Goal: Contribute content

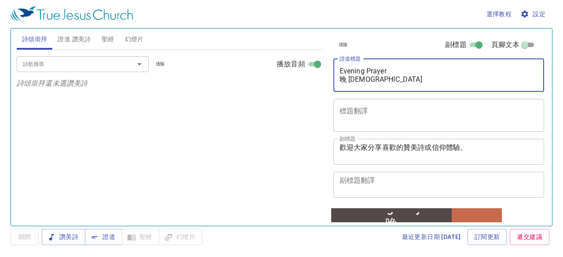
drag, startPoint x: 340, startPoint y: 70, endPoint x: 382, endPoint y: 80, distance: 42.5
click at [382, 80] on textarea "Evening Prayer 晚 [DEMOGRAPHIC_DATA]" at bounding box center [439, 75] width 199 height 17
paste textarea "[DEMOGRAPHIC_DATA]第14章 [PERSON_NAME] 執事"
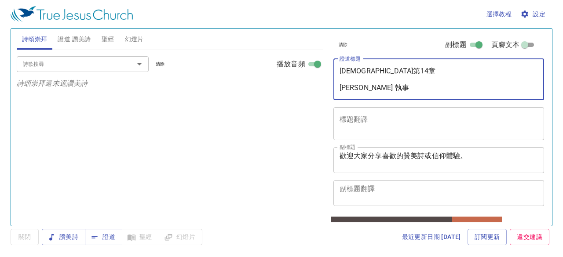
type textarea "[DEMOGRAPHIC_DATA]第14章 [PERSON_NAME] 執事"
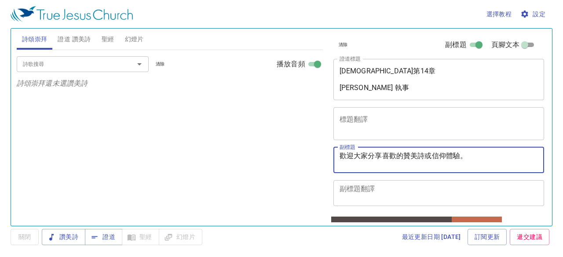
drag, startPoint x: 339, startPoint y: 156, endPoint x: 469, endPoint y: 160, distance: 129.8
click at [469, 160] on textarea "歡迎大家分享喜歡的贊美詩或信仰體驗。" at bounding box center [439, 160] width 199 height 17
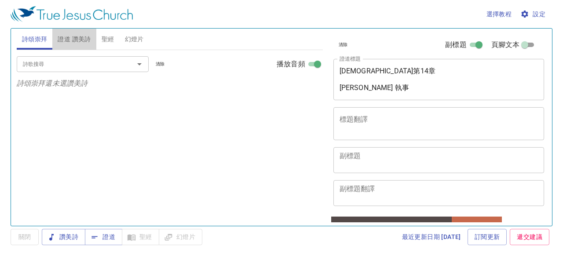
click at [76, 39] on span "證道 讚美詩" at bounding box center [74, 39] width 33 height 11
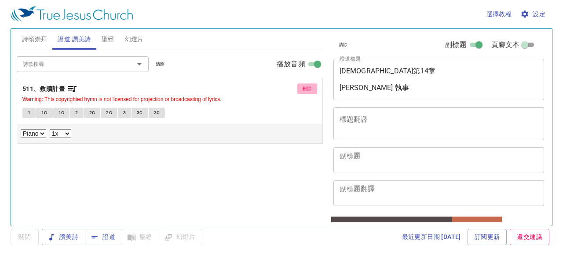
click at [307, 90] on span "刪除" at bounding box center [307, 89] width 9 height 8
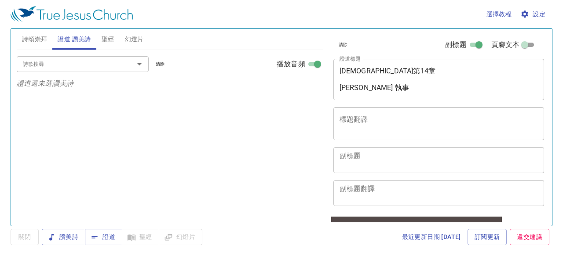
click at [104, 239] on span "證道" at bounding box center [103, 237] width 23 height 11
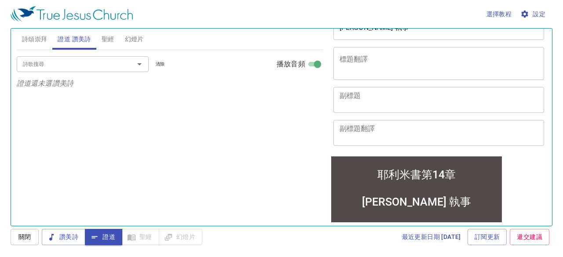
scroll to position [132, 0]
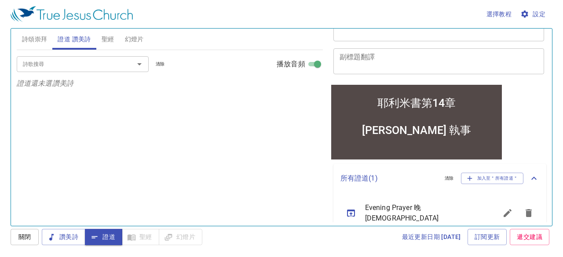
click at [355, 213] on icon "sermon lineup list" at bounding box center [351, 213] width 11 height 11
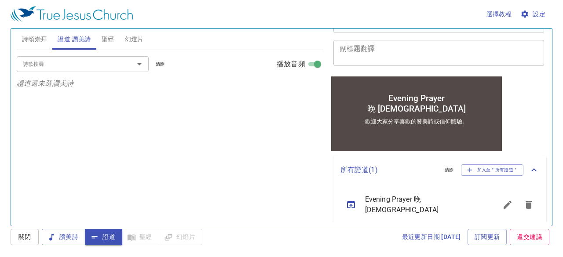
click at [141, 66] on icon "Open" at bounding box center [139, 64] width 11 height 11
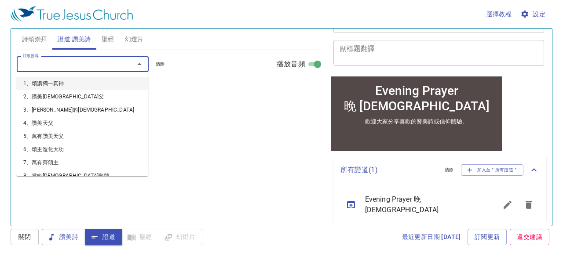
click at [55, 62] on input "詩歌搜尋" at bounding box center [69, 64] width 101 height 10
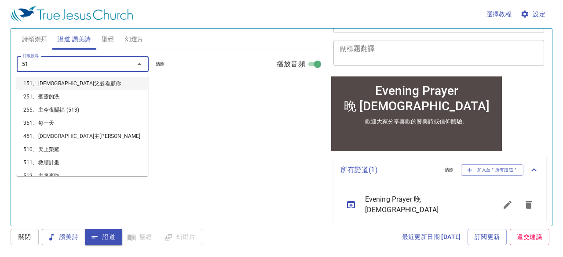
type input "512"
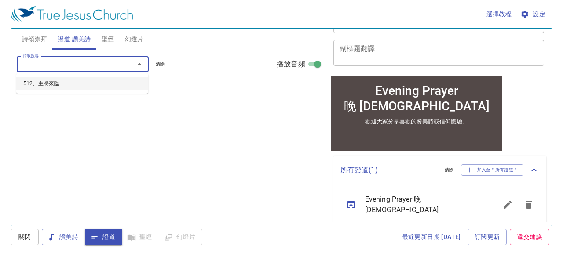
select select "1"
